Goal: Task Accomplishment & Management: Manage account settings

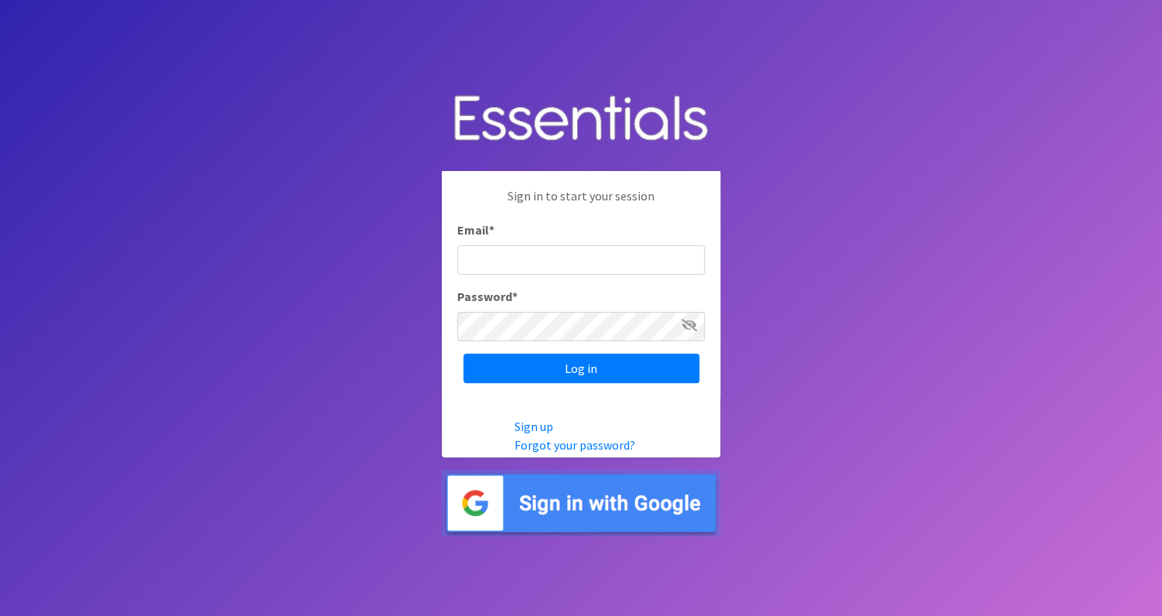
type input "[EMAIL_ADDRESS][DOMAIN_NAME]"
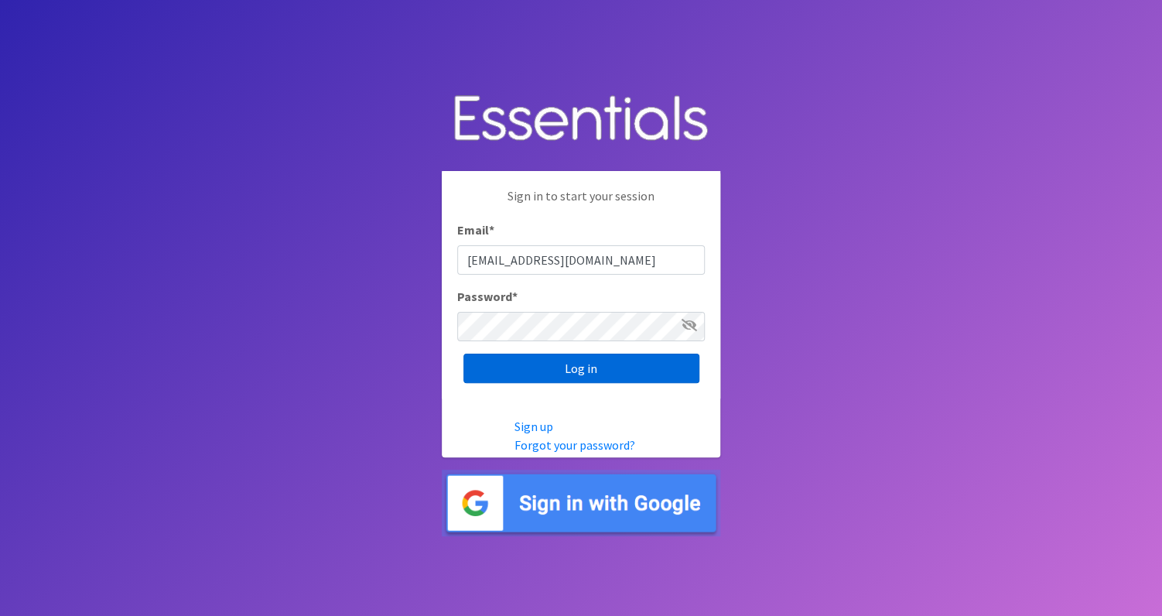
click at [553, 372] on input "Log in" at bounding box center [582, 368] width 236 height 29
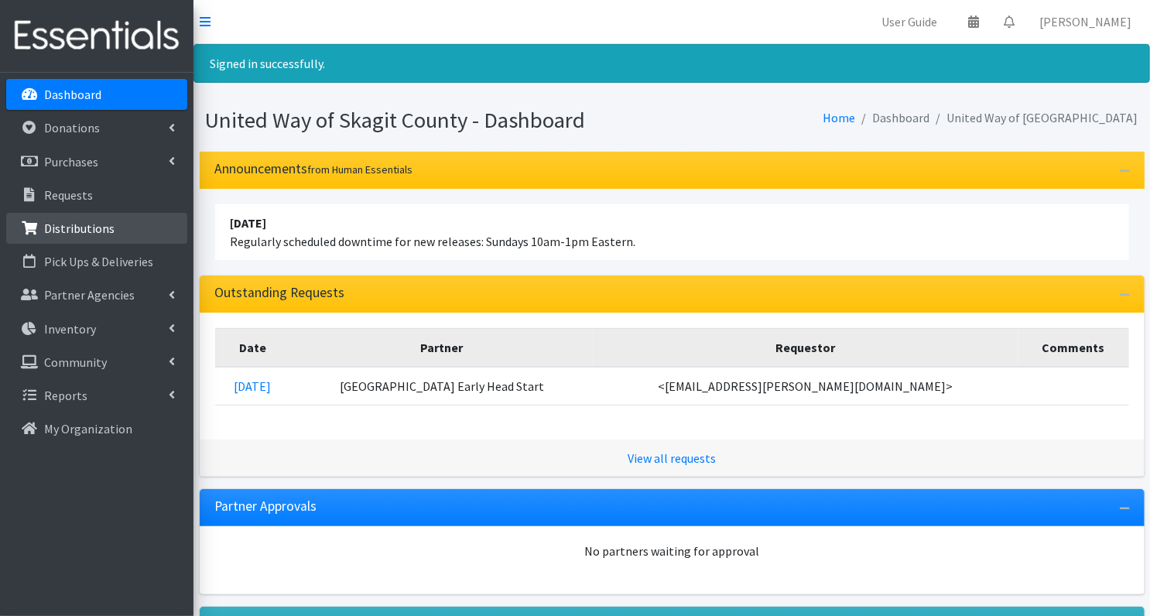
click at [78, 225] on p "Distributions" at bounding box center [79, 228] width 70 height 15
